Goal: Information Seeking & Learning: Learn about a topic

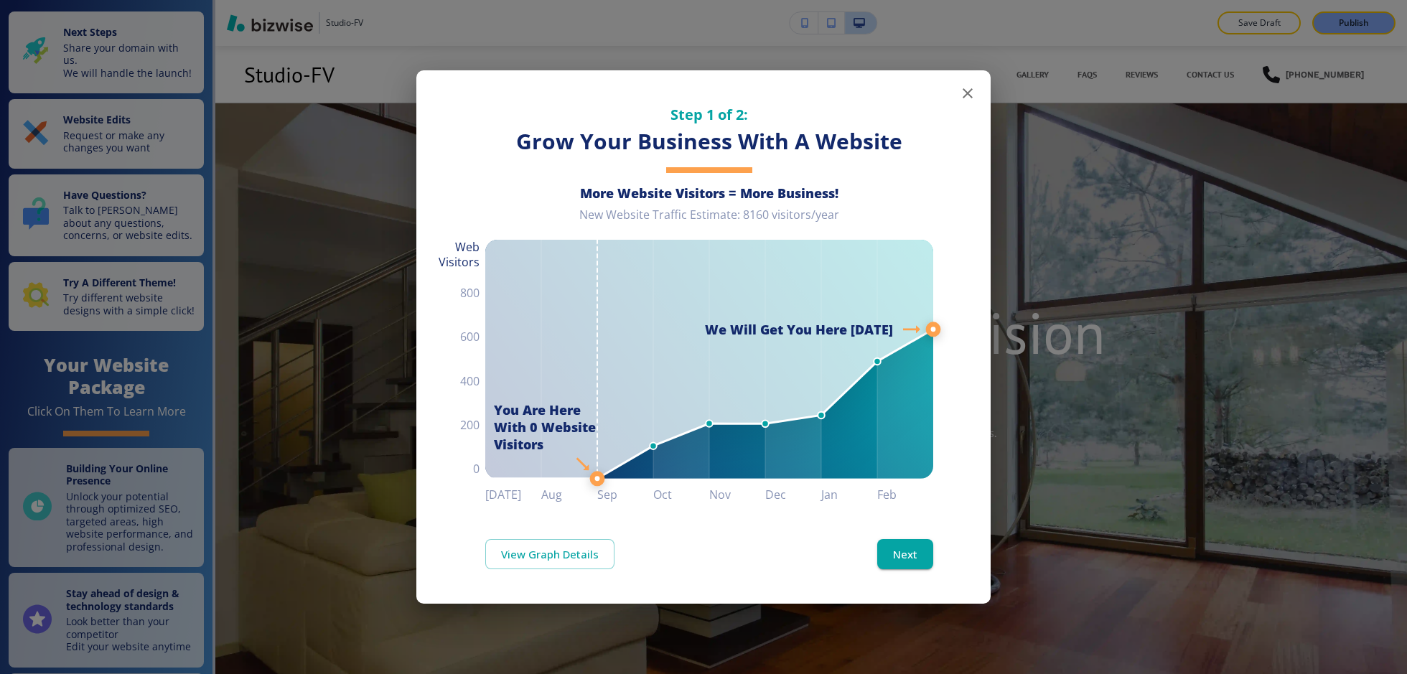
click at [972, 91] on icon "button" at bounding box center [967, 93] width 17 height 17
click at [977, 88] on button "button" at bounding box center [968, 93] width 29 height 29
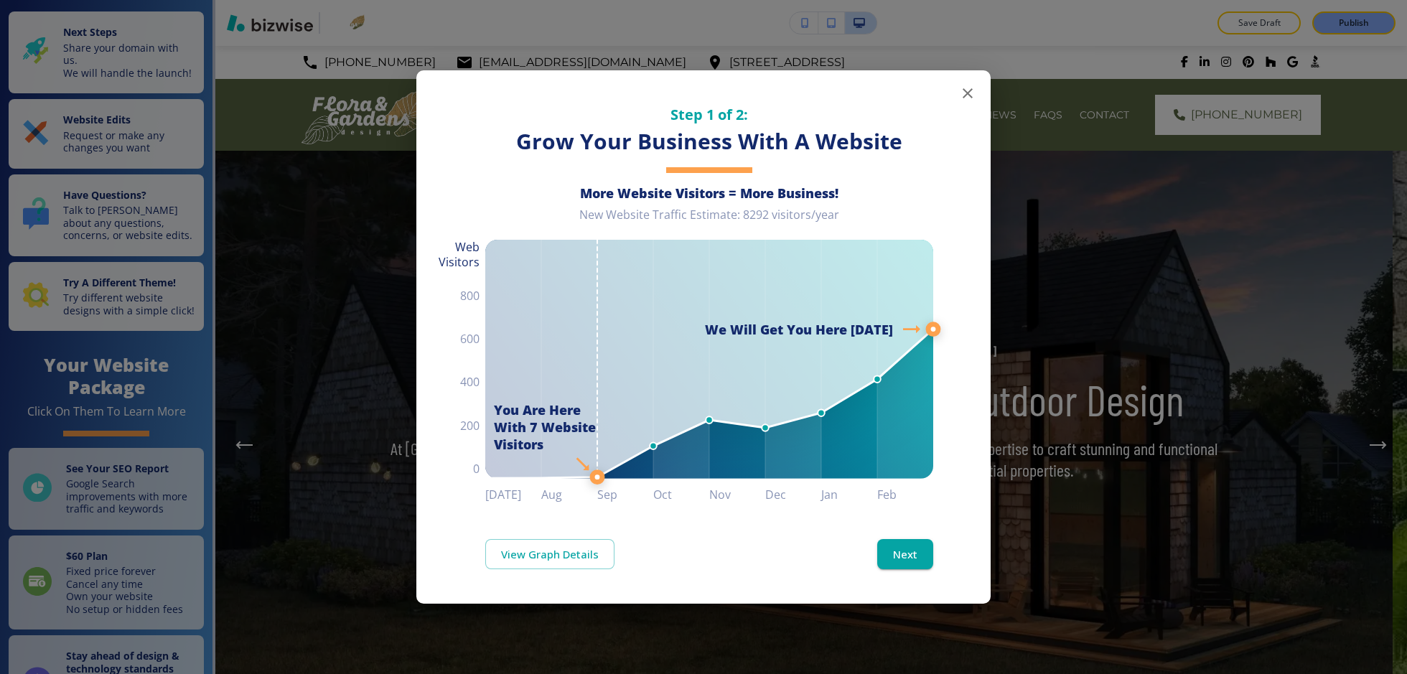
click at [964, 90] on icon "button" at bounding box center [967, 93] width 17 height 17
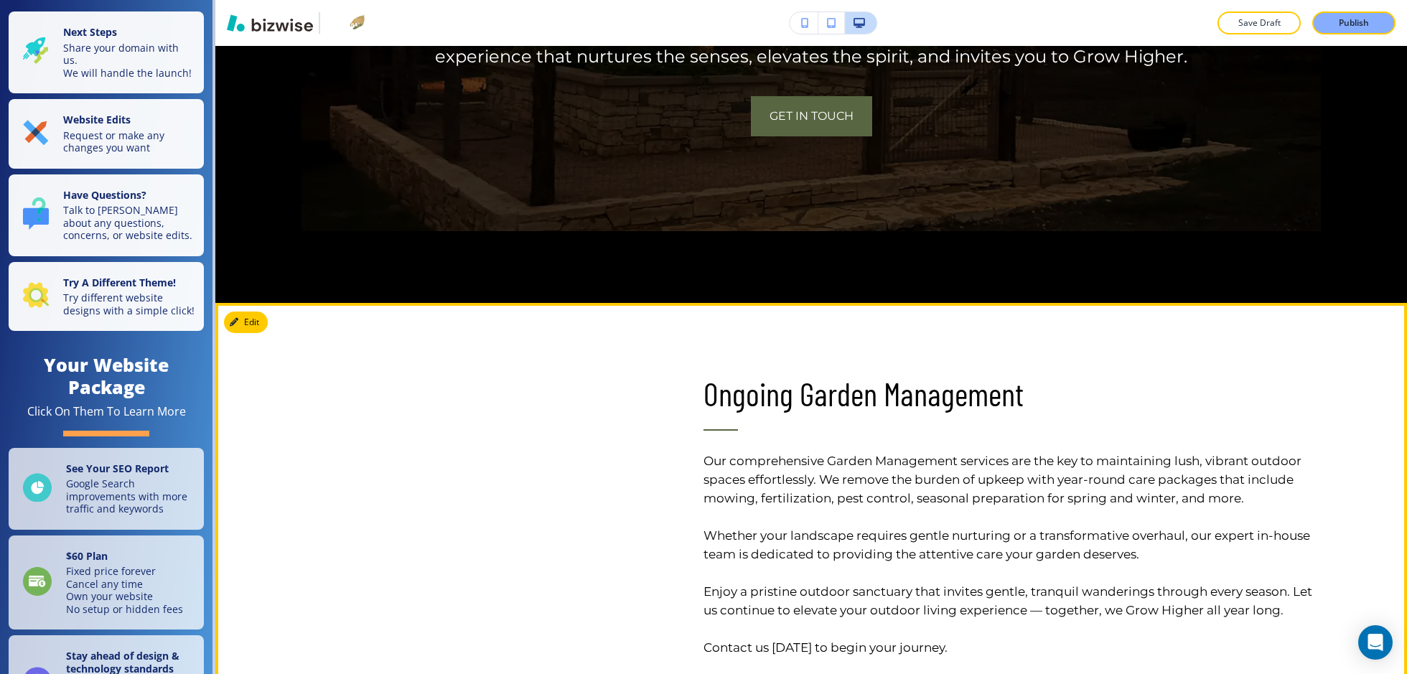
scroll to position [4293, 0]
